Goal: Task Accomplishment & Management: Manage account settings

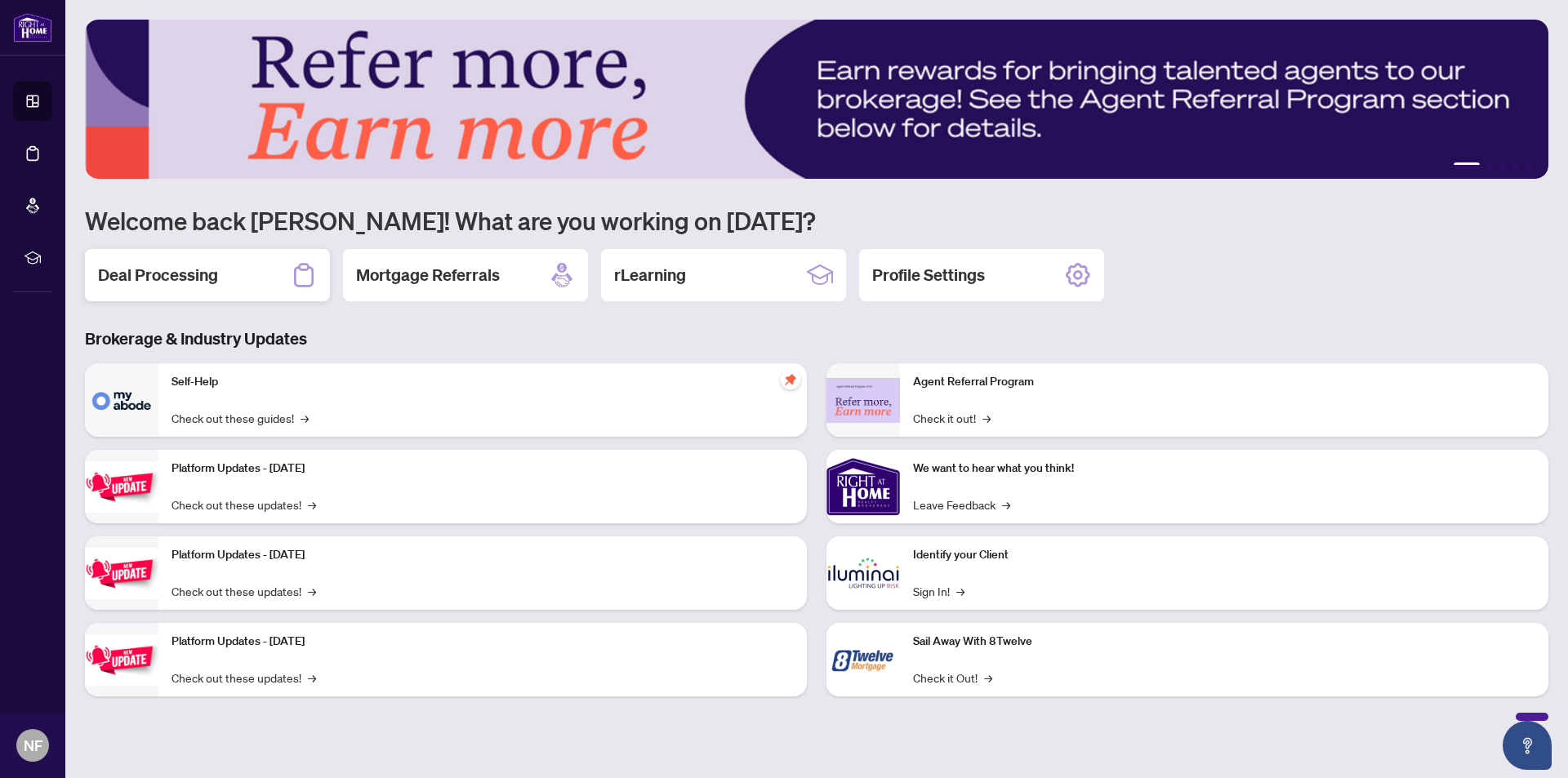
click at [220, 269] on div "Deal Processing" at bounding box center [207, 275] width 245 height 52
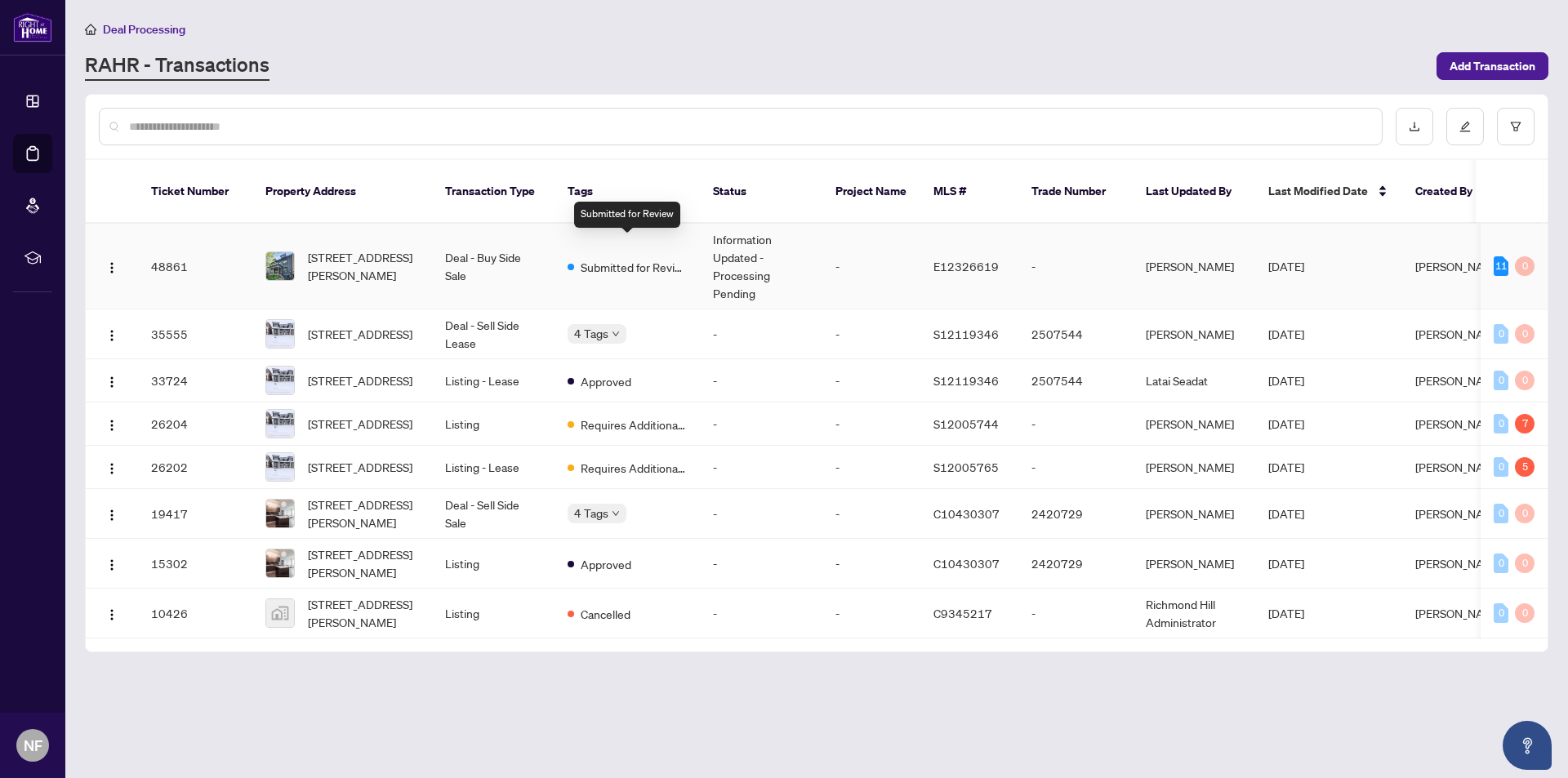
click at [676, 258] on span "Submitted for Review" at bounding box center [634, 267] width 107 height 18
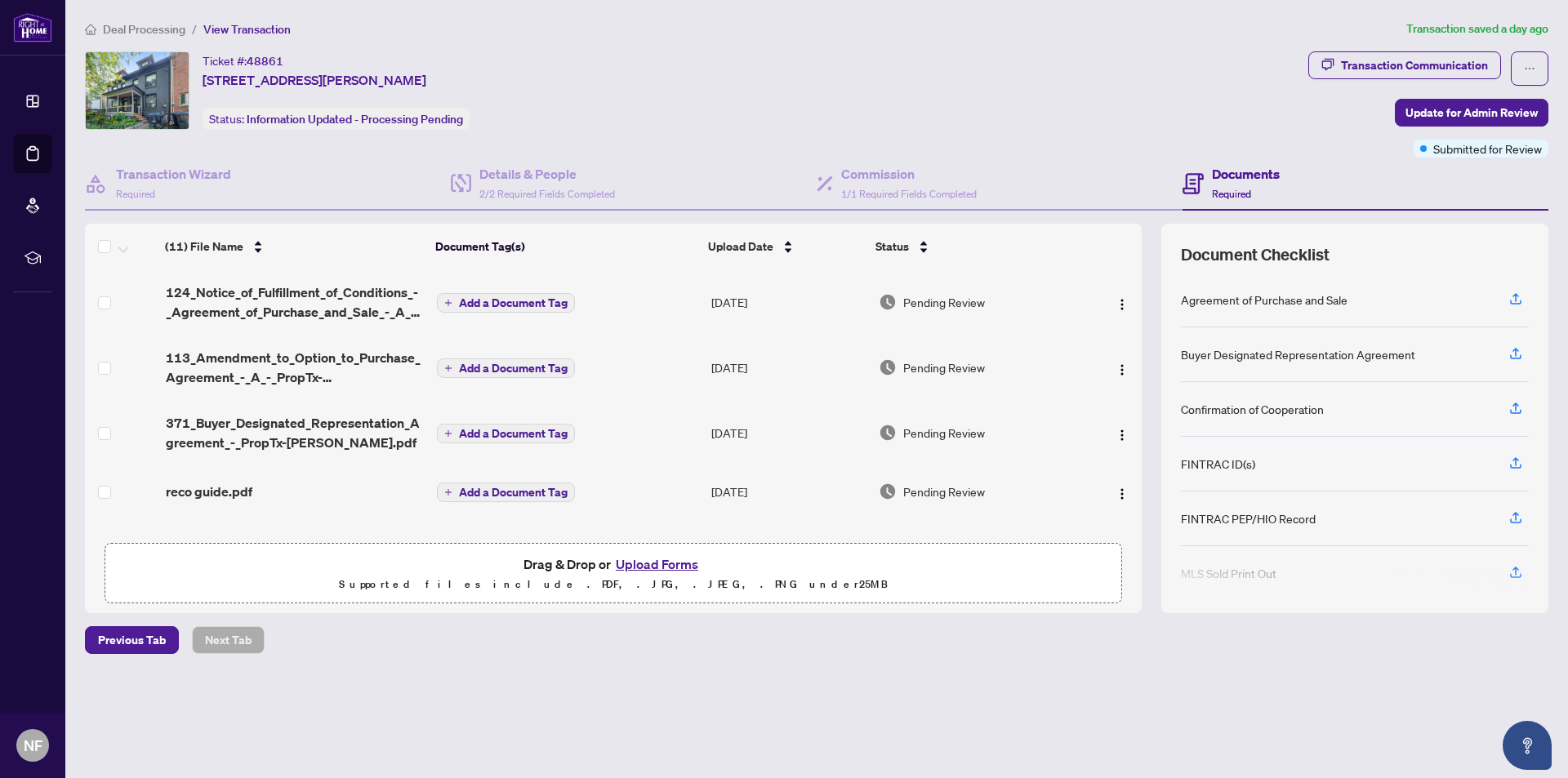
click at [647, 564] on button "Upload Forms" at bounding box center [656, 564] width 93 height 21
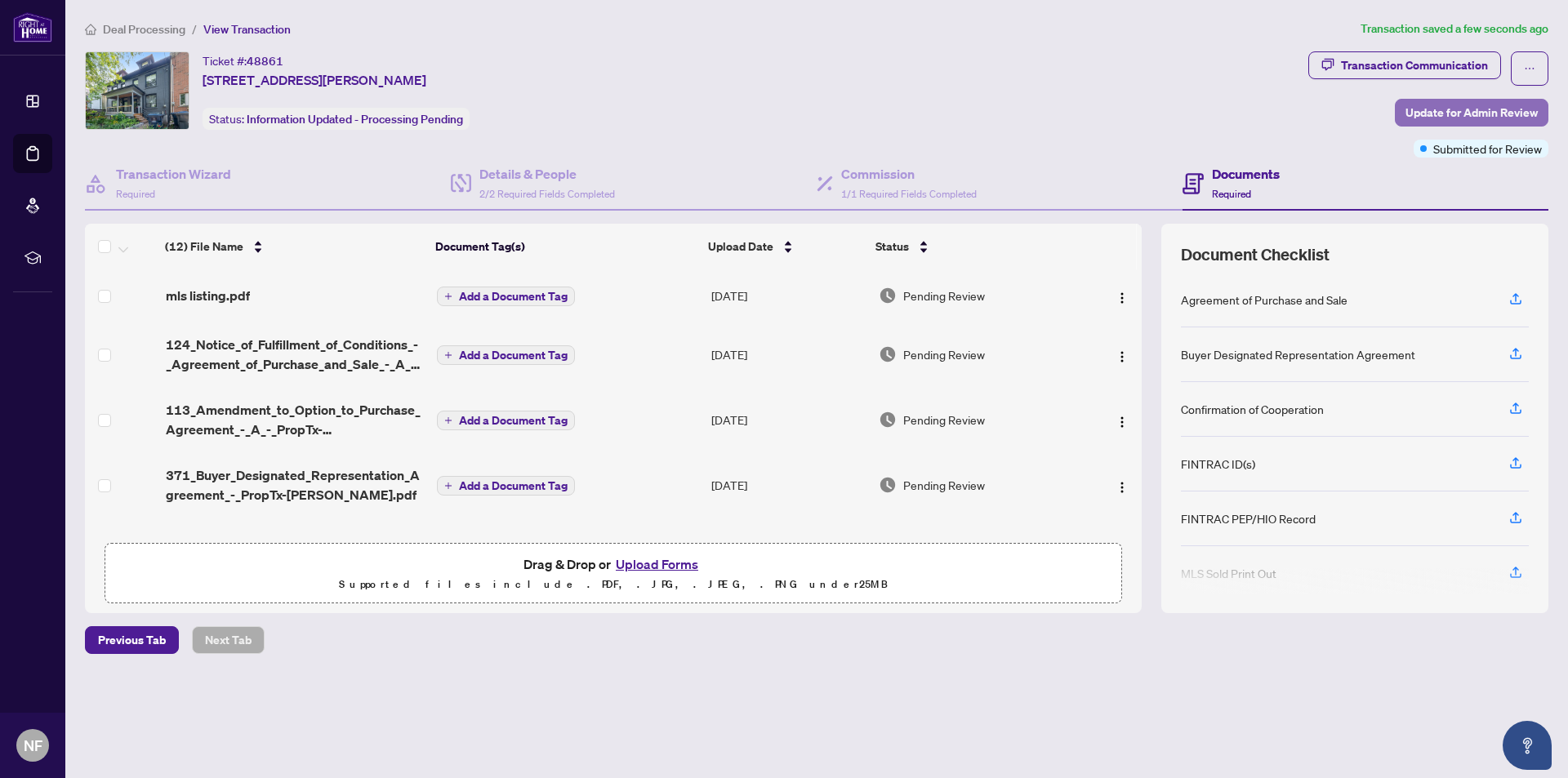
click at [1431, 119] on span "Update for Admin Review" at bounding box center [1471, 113] width 132 height 26
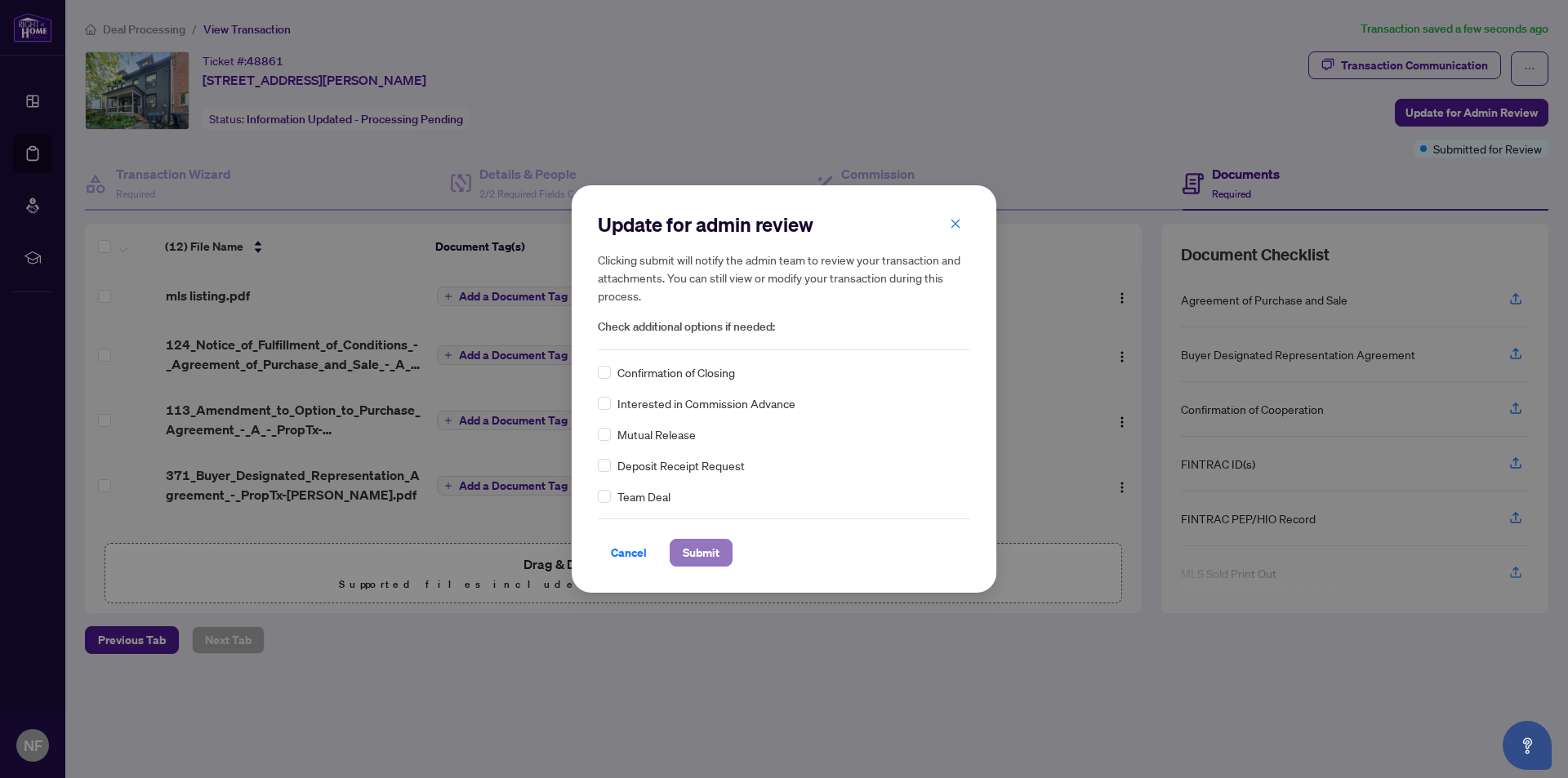
click at [700, 560] on span "Submit" at bounding box center [700, 553] width 37 height 26
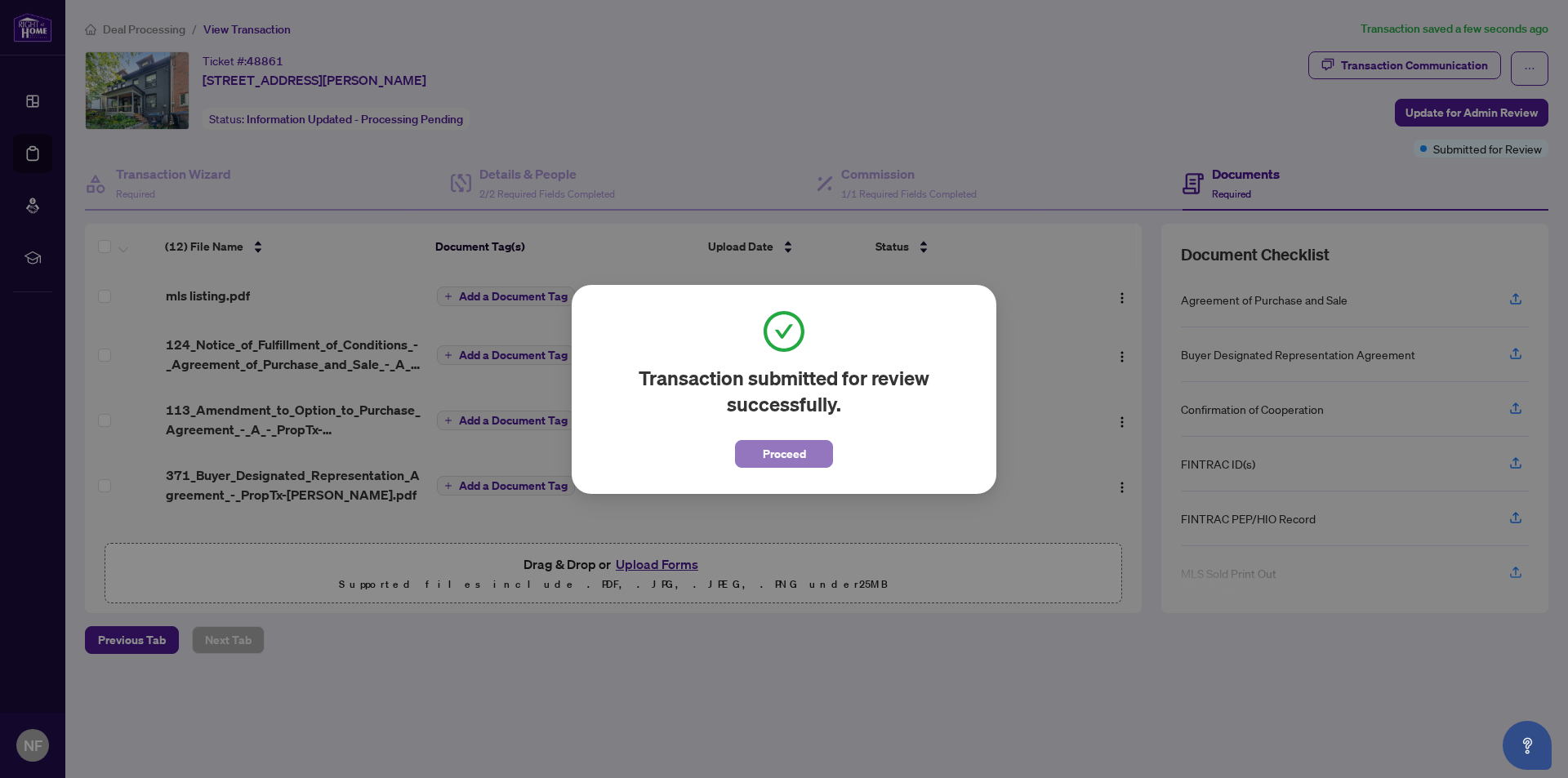
click at [804, 461] on span "Proceed" at bounding box center [784, 454] width 43 height 26
